Goal: Register for event/course

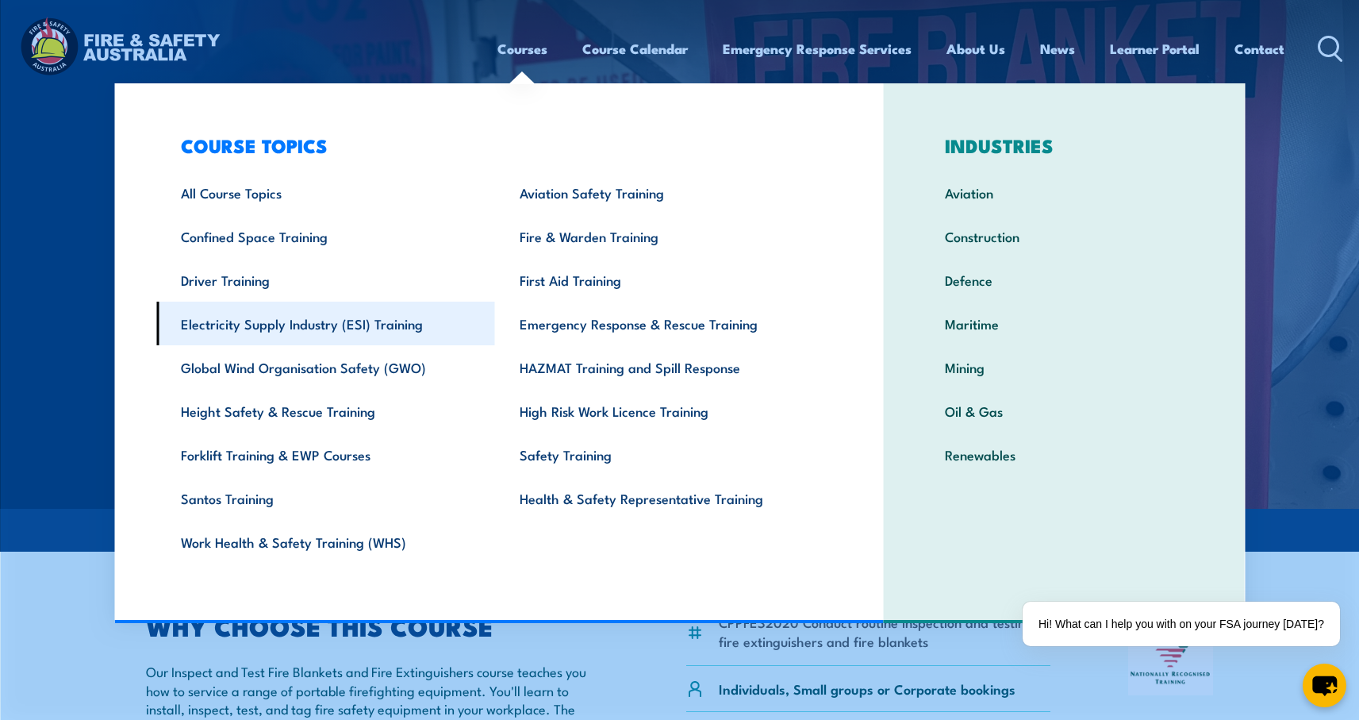
click at [356, 320] on link "Electricity Supply Industry (ESI) Training" at bounding box center [325, 324] width 339 height 44
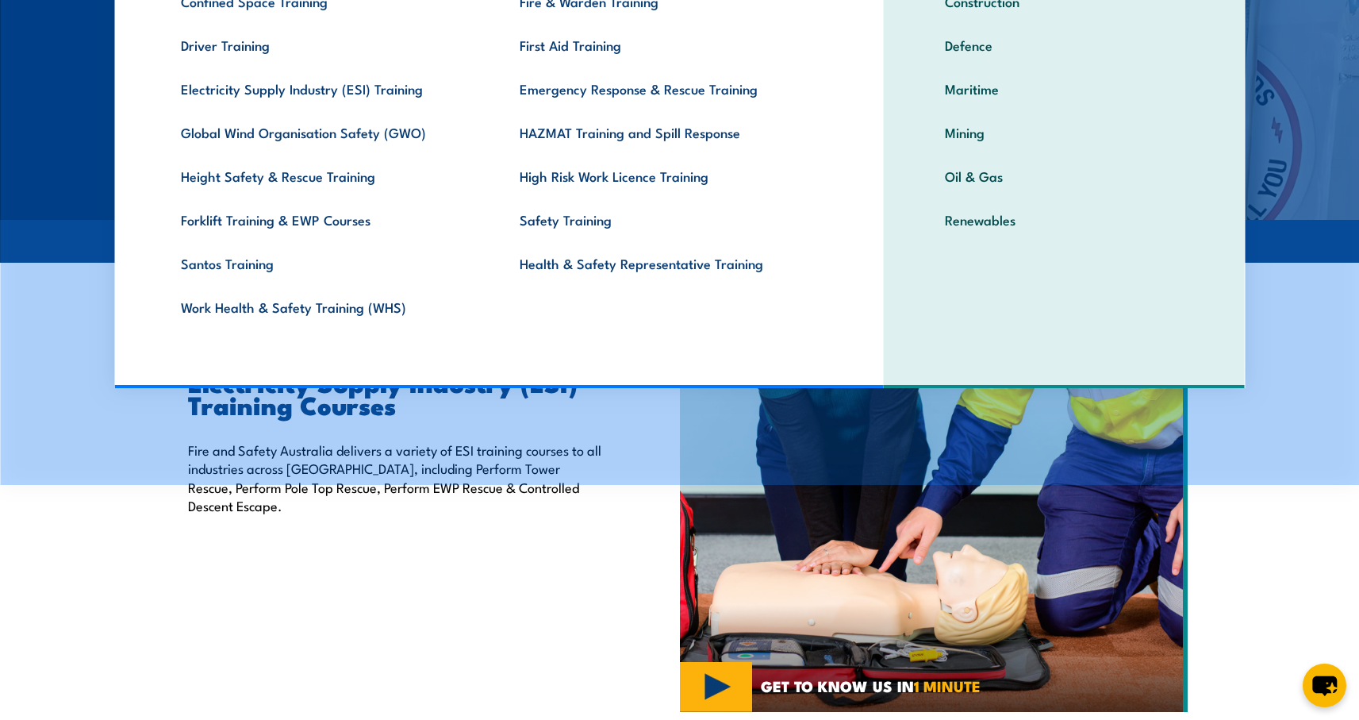
scroll to position [236, 0]
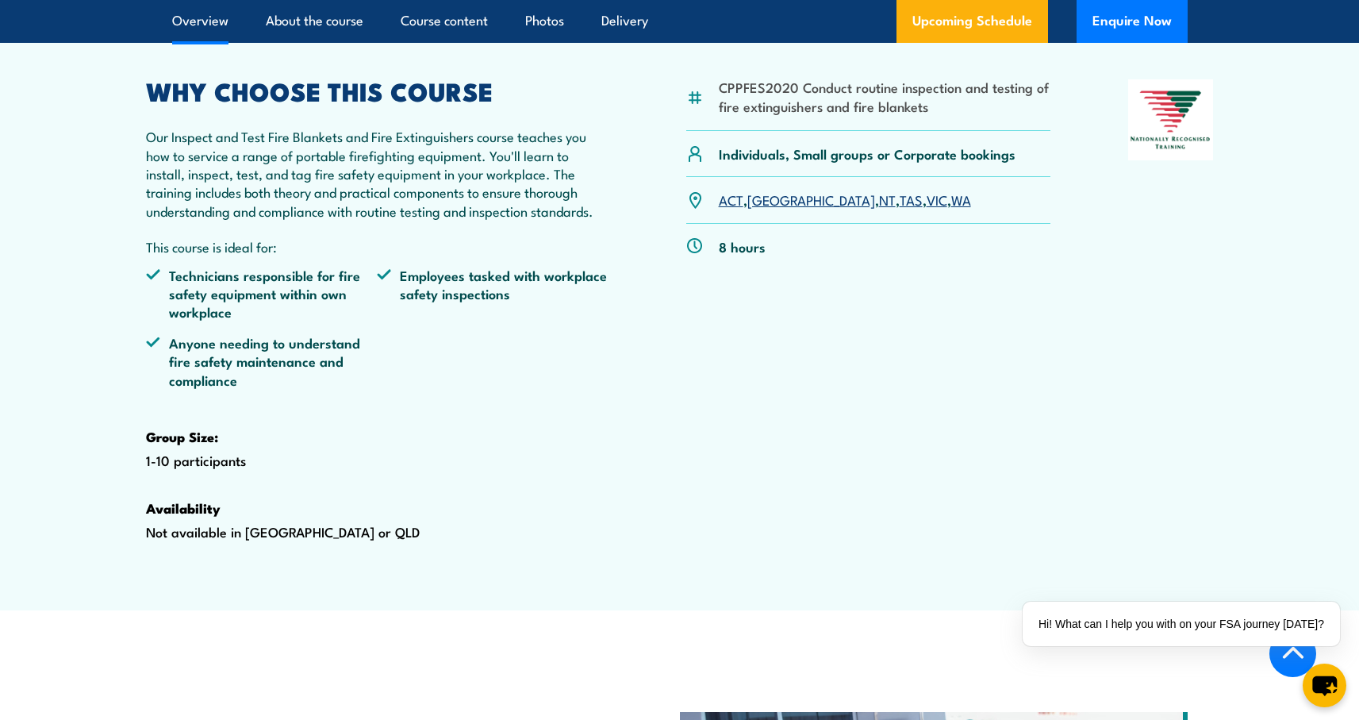
scroll to position [536, 0]
click at [730, 207] on link "ACT" at bounding box center [731, 197] width 25 height 19
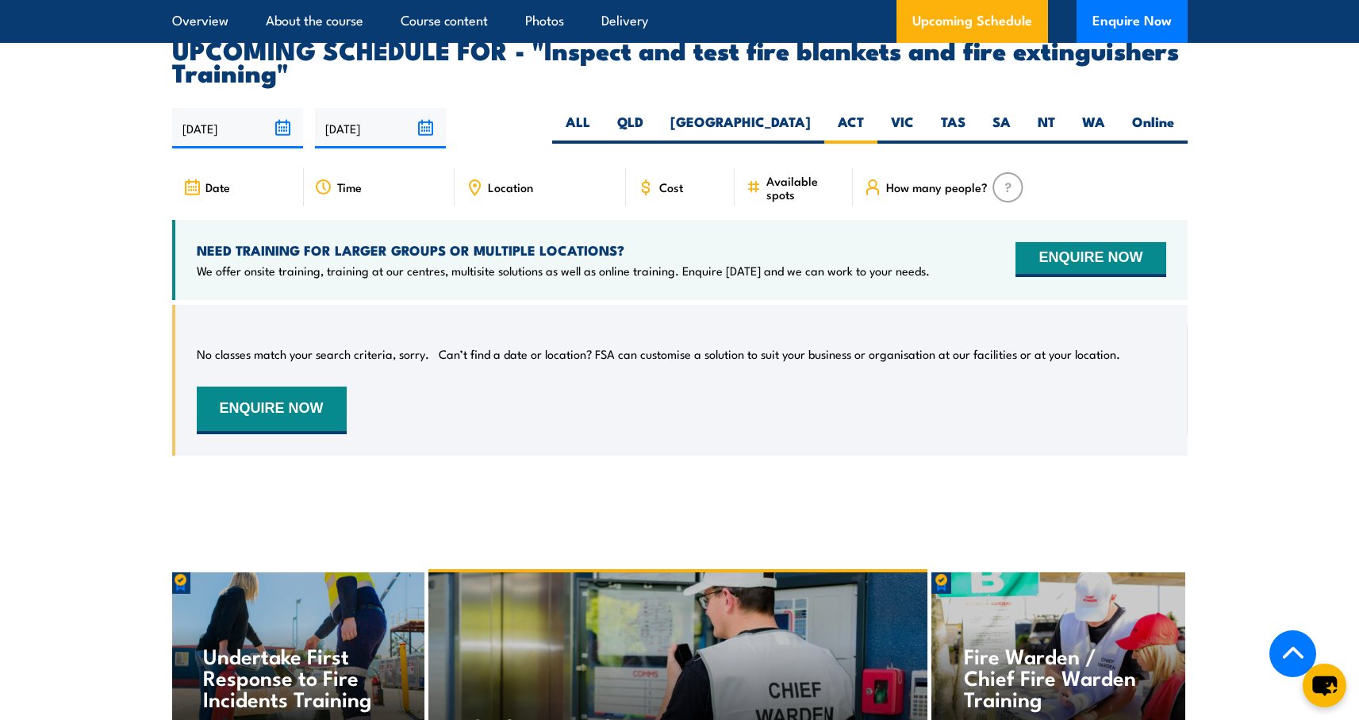
scroll to position [2876, 0]
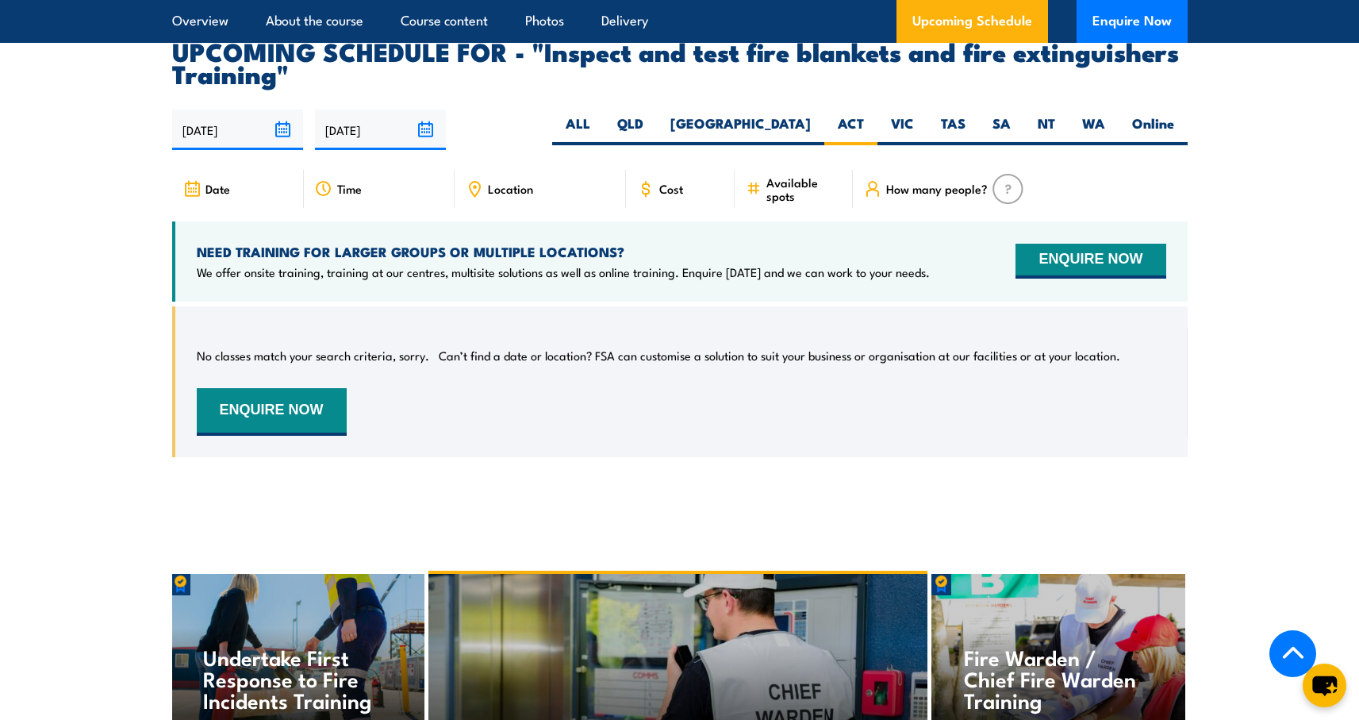
click at [795, 202] on span "Available spots" at bounding box center [804, 188] width 75 height 27
click at [809, 145] on label "[GEOGRAPHIC_DATA]" at bounding box center [740, 129] width 167 height 31
click at [811, 125] on input "[GEOGRAPHIC_DATA]" at bounding box center [816, 119] width 10 height 10
radio input "true"
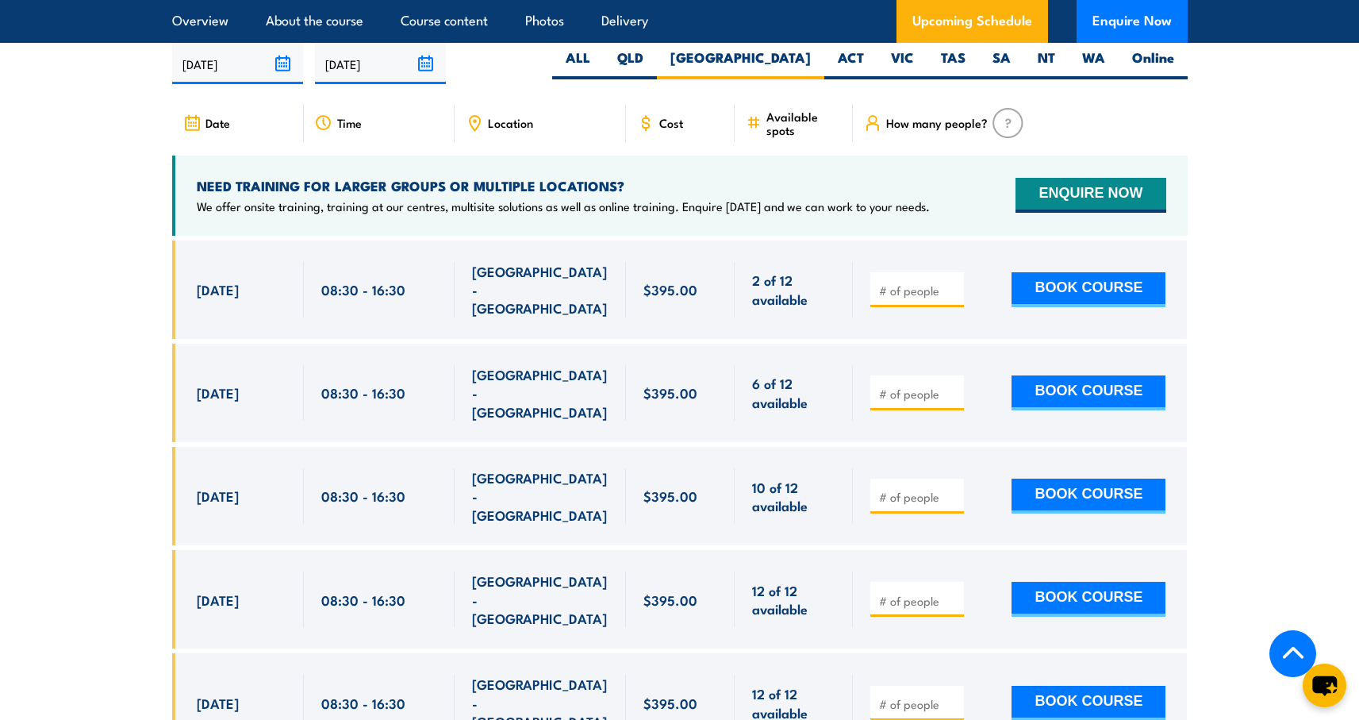
scroll to position [2946, 0]
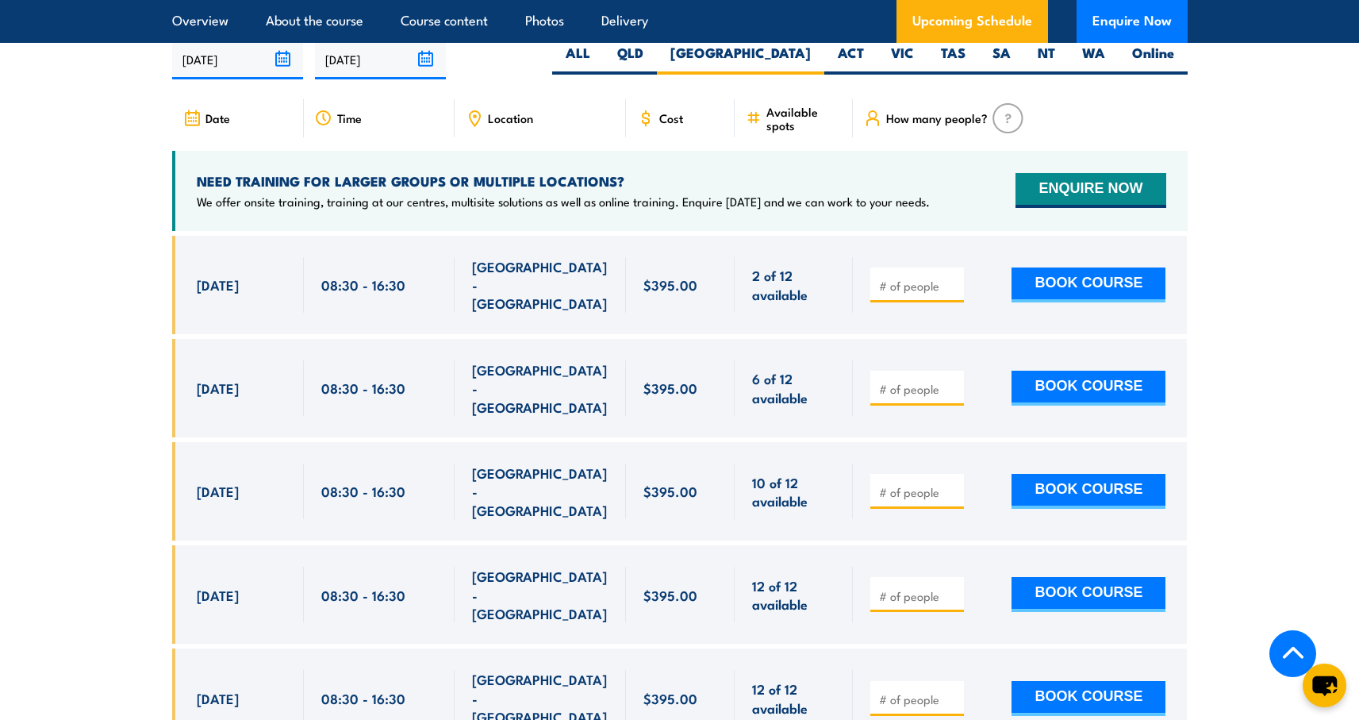
click at [1275, 281] on section "UPCOMING SCHEDULE FOR - "Inspect and test fire blankets and fire extinguishers …" at bounding box center [679, 421] width 1359 height 905
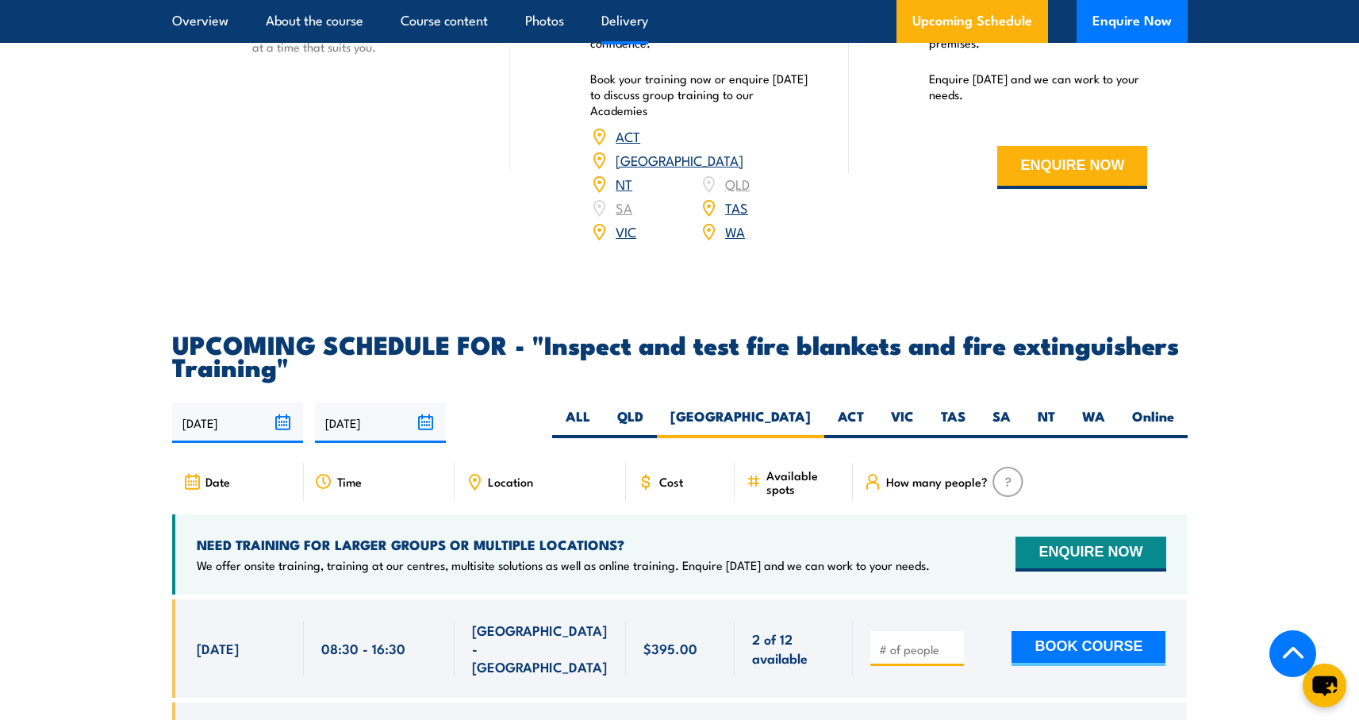
scroll to position [2560, 0]
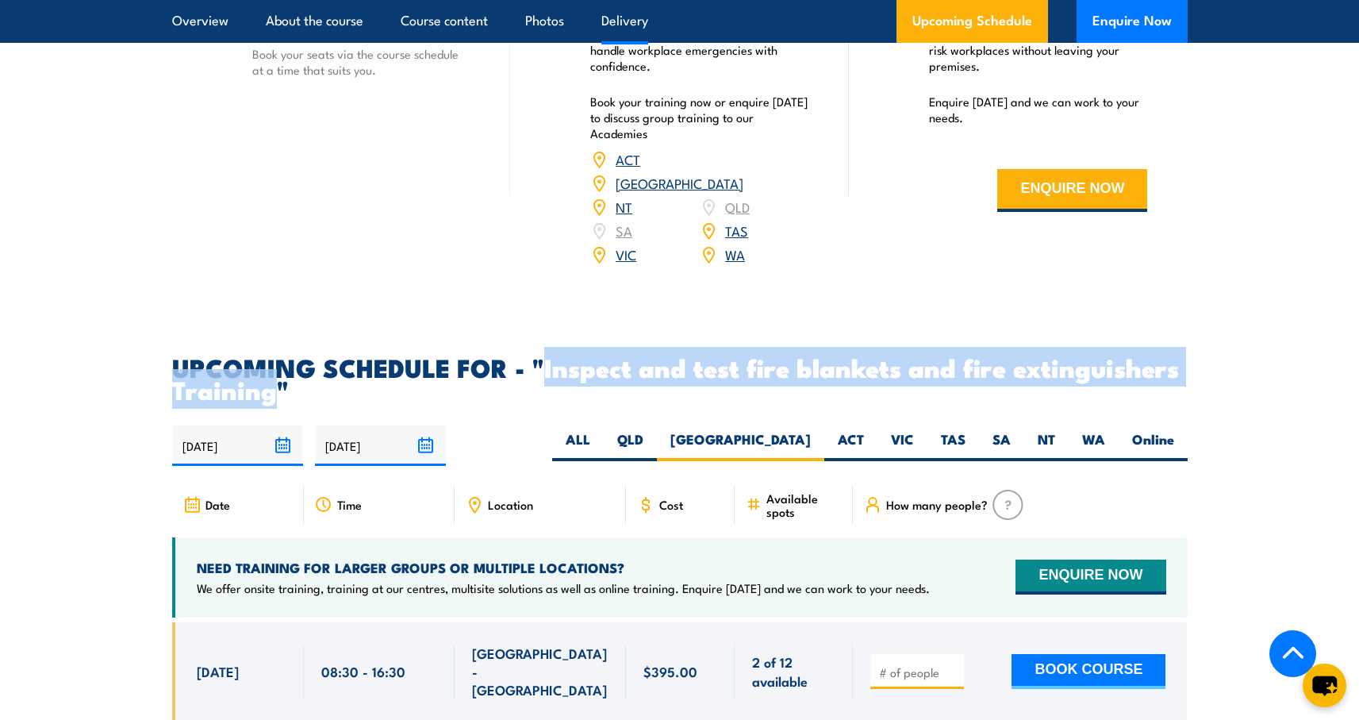
drag, startPoint x: 547, startPoint y: 400, endPoint x: 271, endPoint y: 429, distance: 277.6
click at [276, 400] on h2 "UPCOMING SCHEDULE FOR - "Inspect and test fire blankets and fire extinguishers …" at bounding box center [680, 378] width 1016 height 44
click at [1159, 461] on label "Online" at bounding box center [1153, 445] width 69 height 31
click at [1174, 440] on input "Online" at bounding box center [1179, 435] width 10 height 10
radio input "true"
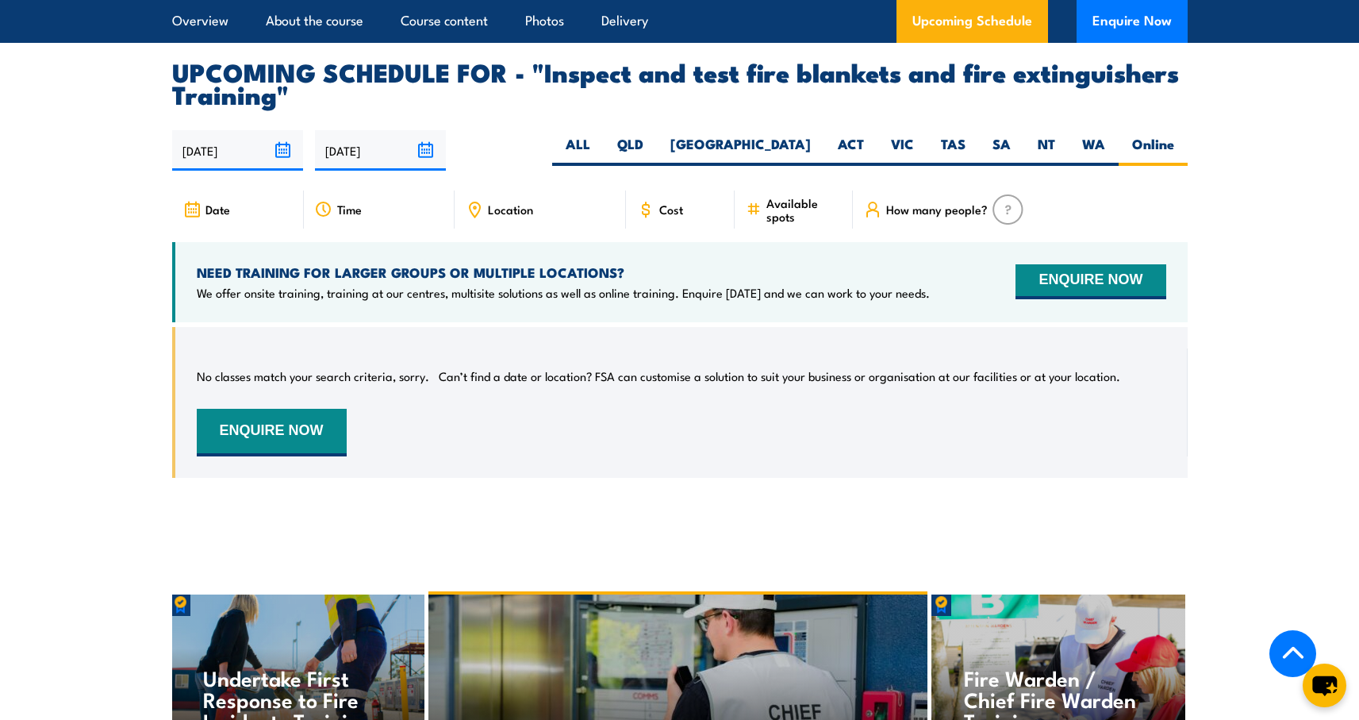
scroll to position [2852, 0]
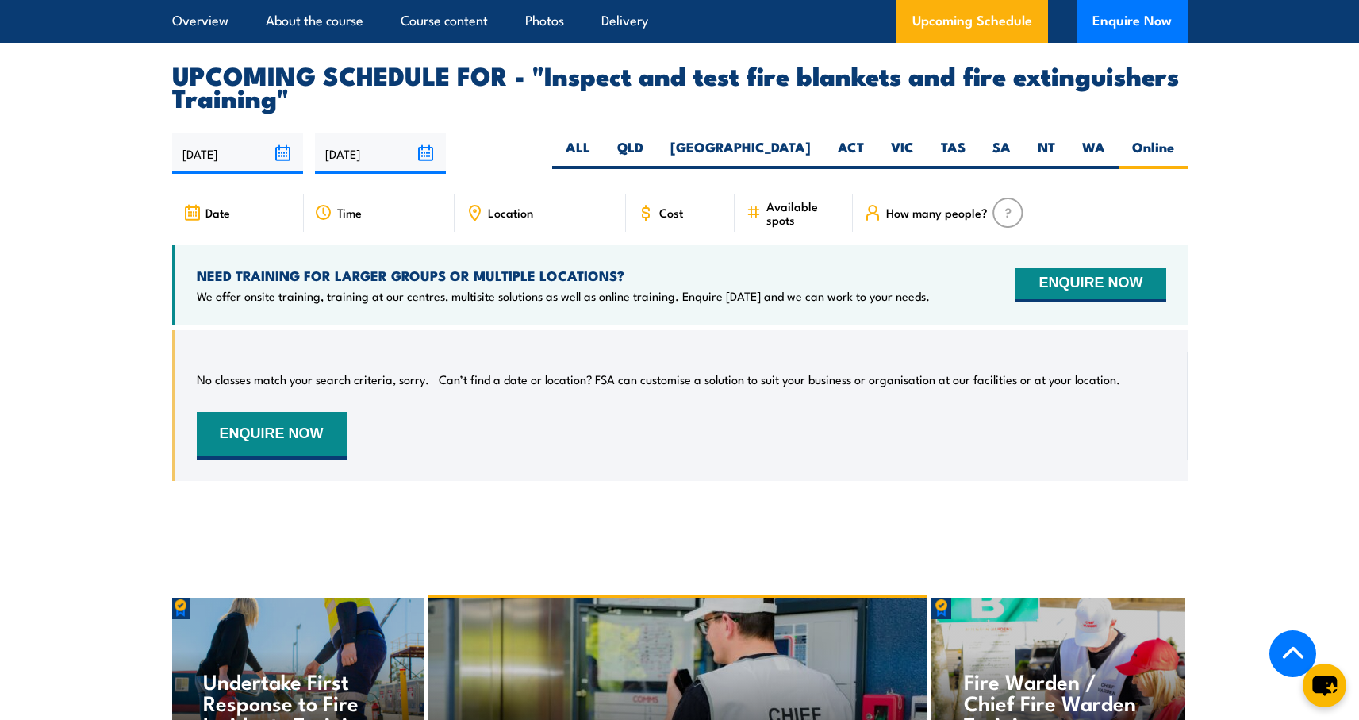
click at [954, 219] on span "How many people?" at bounding box center [937, 212] width 102 height 13
click at [757, 221] on icon at bounding box center [754, 212] width 16 height 17
click at [371, 174] on input "[DATE]" at bounding box center [380, 153] width 131 height 40
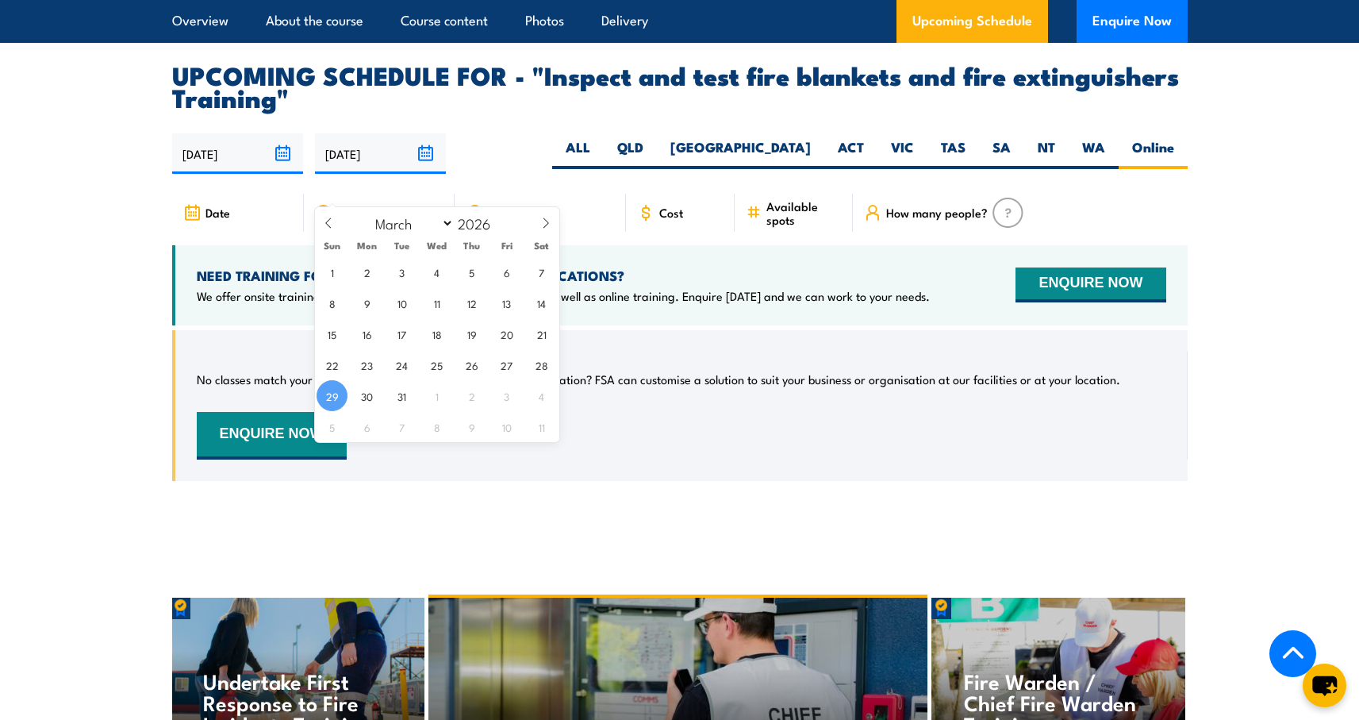
click at [1301, 240] on section "UPCOMING SCHEDULE FOR - "Inspect and test fire blankets and fire extinguishers …" at bounding box center [679, 283] width 1359 height 441
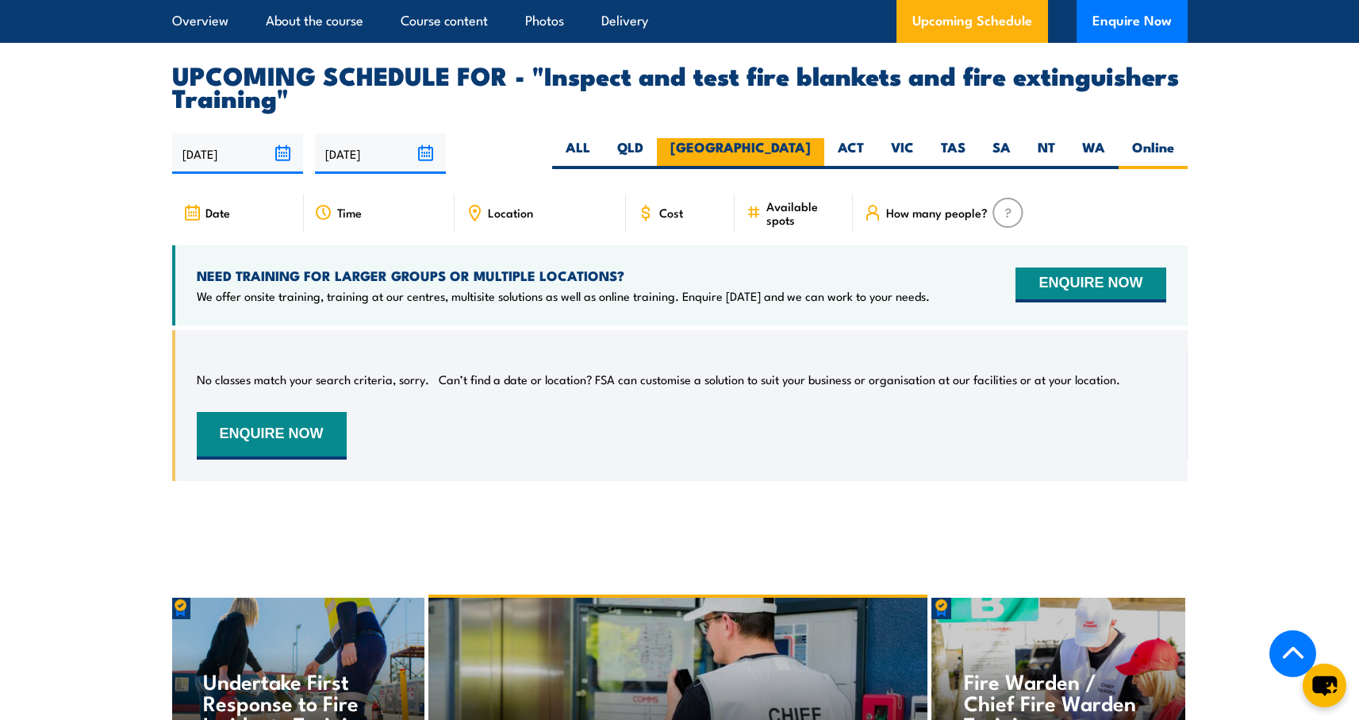
click at [802, 169] on label "[GEOGRAPHIC_DATA]" at bounding box center [740, 153] width 167 height 31
click at [811, 148] on input "[GEOGRAPHIC_DATA]" at bounding box center [816, 143] width 10 height 10
radio input "true"
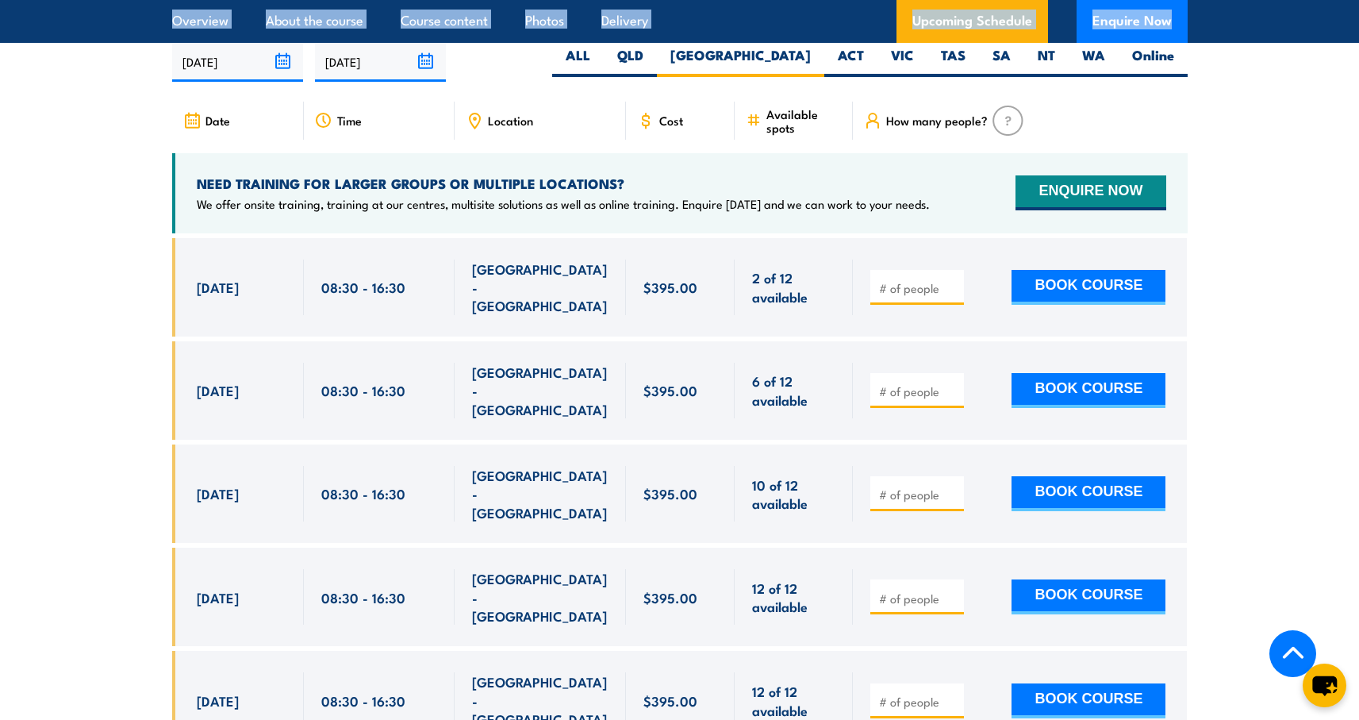
scroll to position [2946, 0]
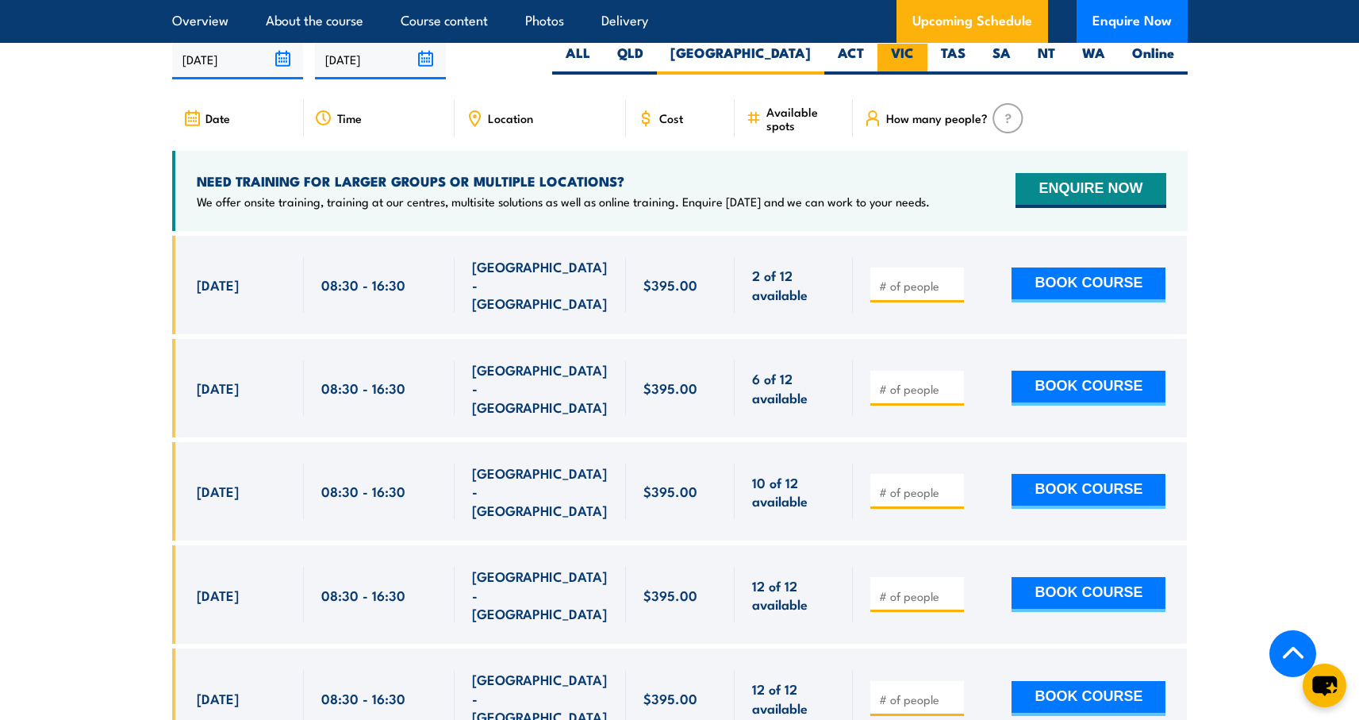
click at [912, 75] on label "VIC" at bounding box center [903, 59] width 50 height 31
click at [914, 54] on input "VIC" at bounding box center [919, 49] width 10 height 10
radio input "true"
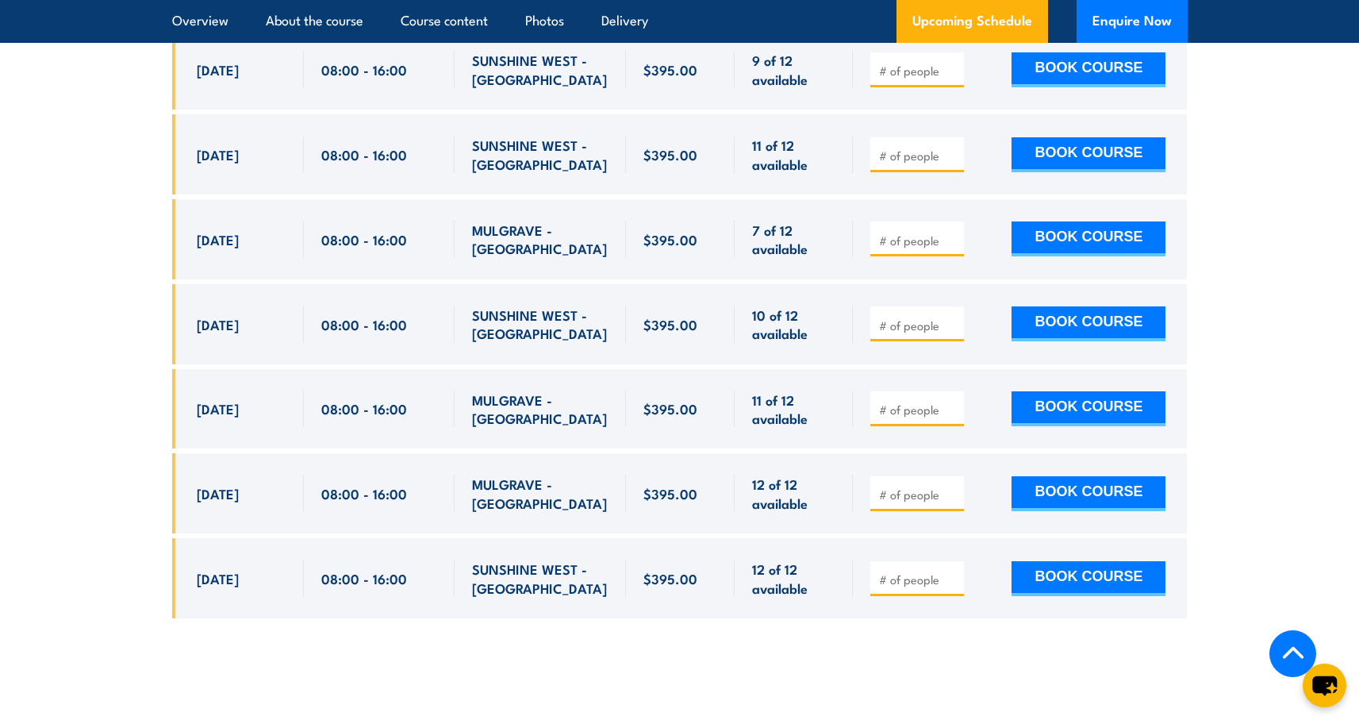
scroll to position [3238, 0]
